Goal: Information Seeking & Learning: Check status

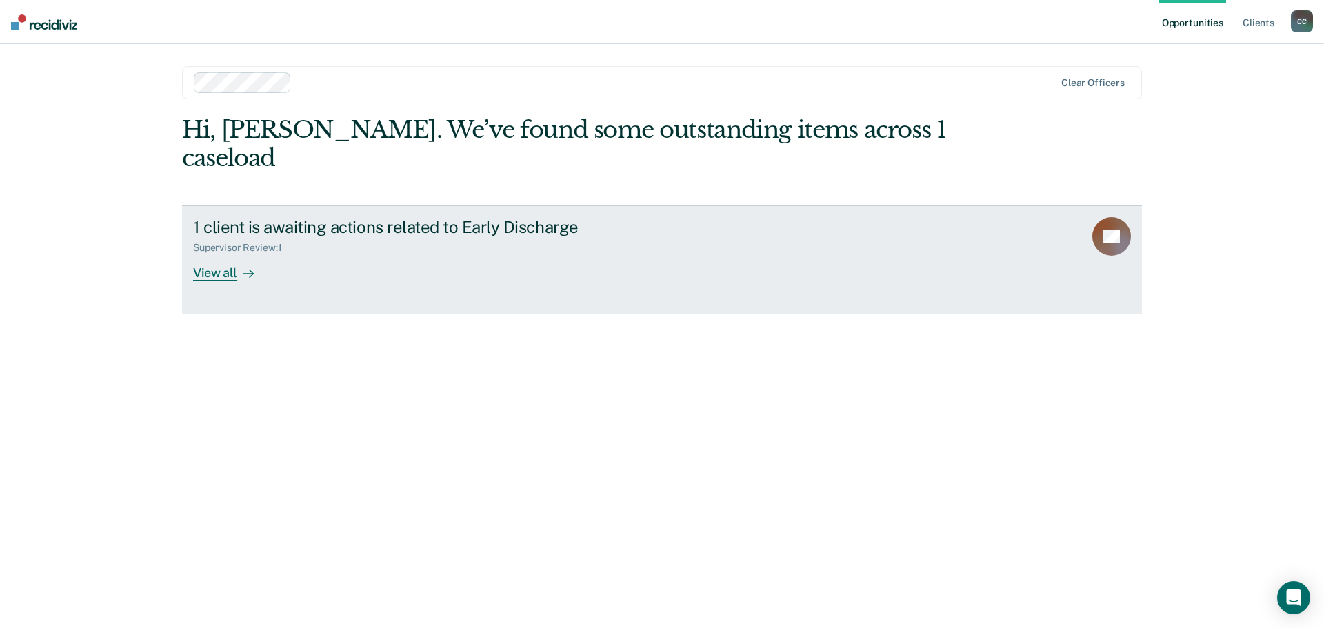
click at [217, 254] on div "View all" at bounding box center [231, 267] width 77 height 27
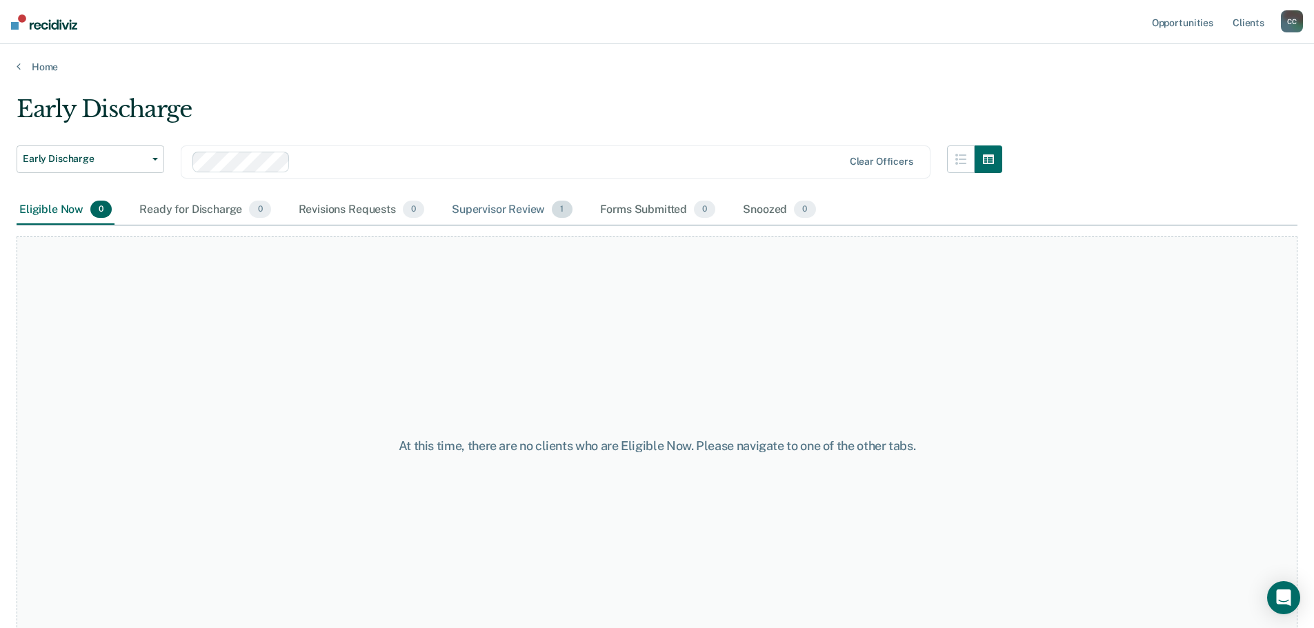
click at [516, 206] on div "Supervisor Review 1" at bounding box center [512, 210] width 126 height 30
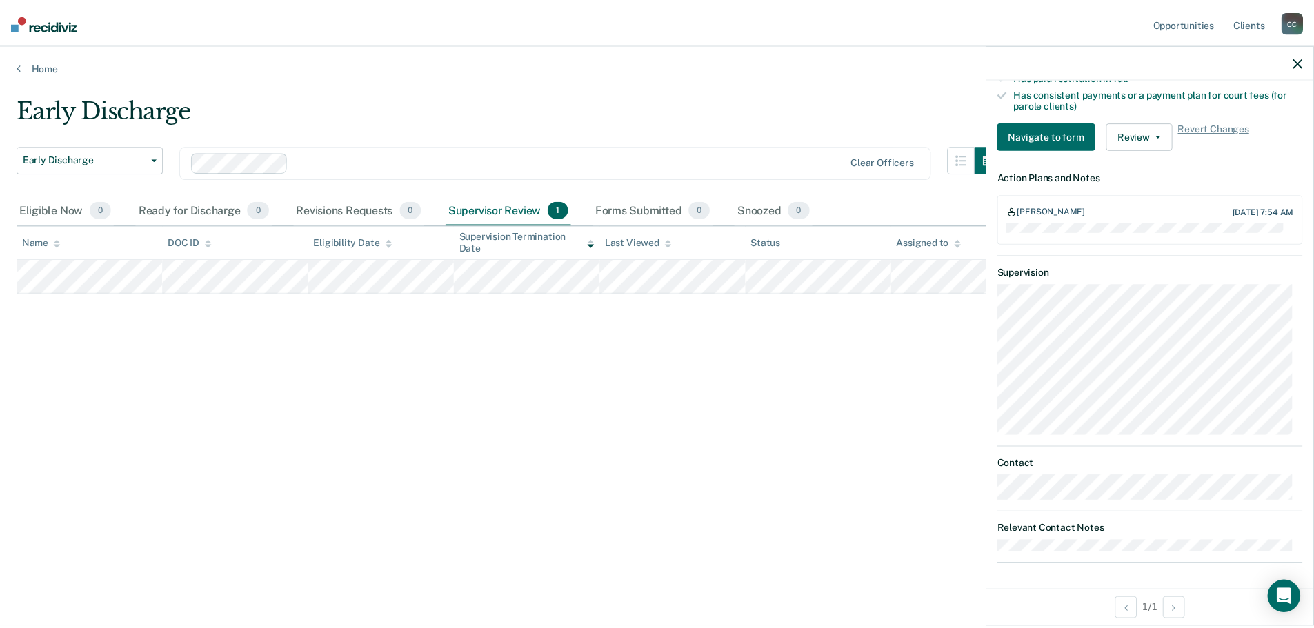
scroll to position [382, 0]
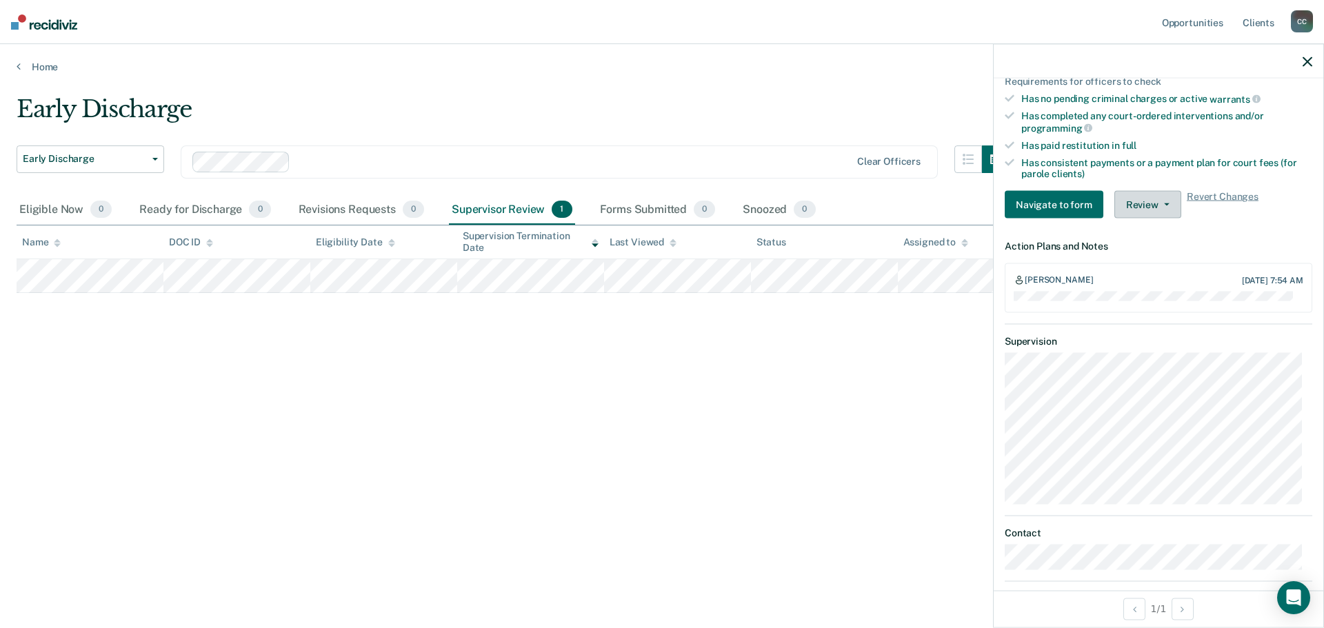
click at [1162, 208] on button "Review" at bounding box center [1148, 205] width 67 height 28
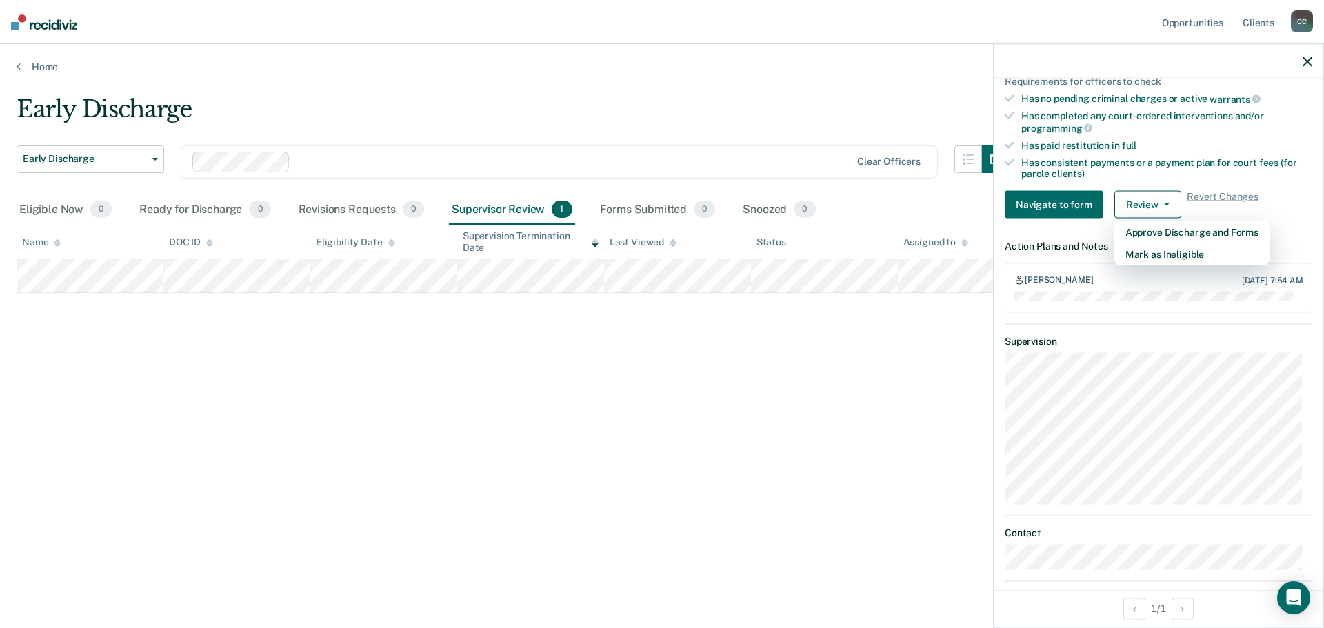
click at [938, 357] on div "Early Discharge Early Discharge Early Discharge Clear officers Eligible Now 0 R…" at bounding box center [662, 310] width 1291 height 430
click at [69, 208] on div "Eligible Now 0" at bounding box center [66, 210] width 98 height 30
